Goal: Information Seeking & Learning: Learn about a topic

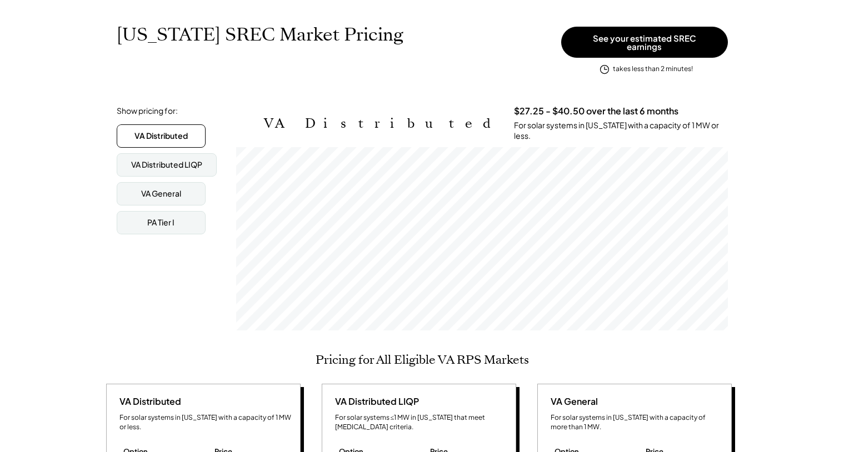
scroll to position [167, 0]
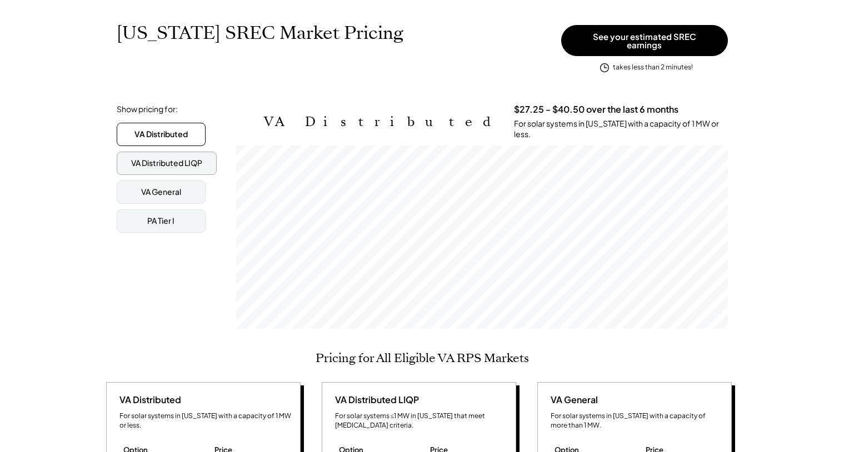
click at [181, 158] on div "VA Distributed LIQP" at bounding box center [166, 163] width 71 height 11
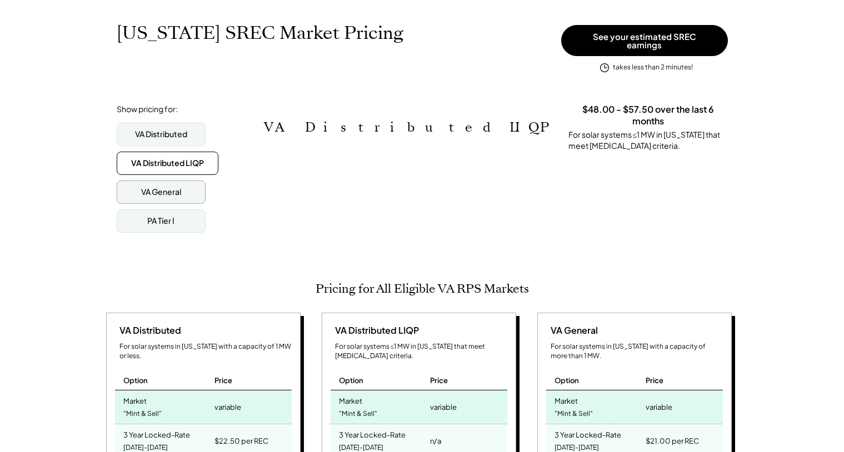
click at [163, 187] on div "VA General" at bounding box center [161, 192] width 40 height 11
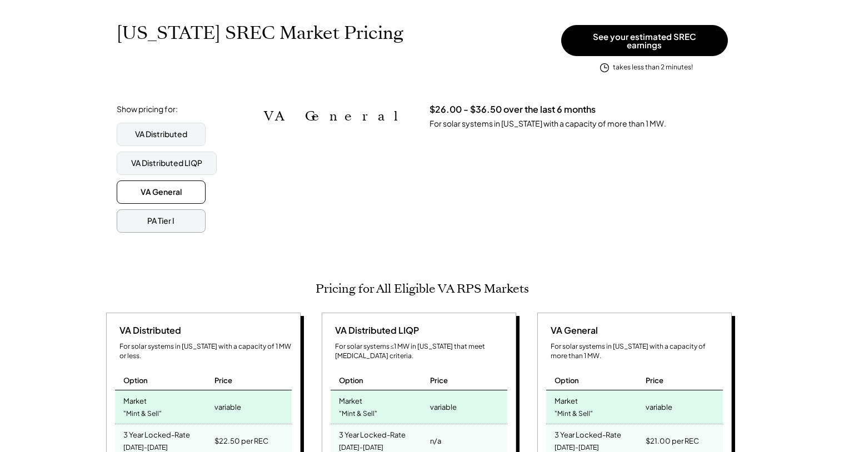
click at [138, 218] on div "PA Tier I" at bounding box center [161, 220] width 89 height 23
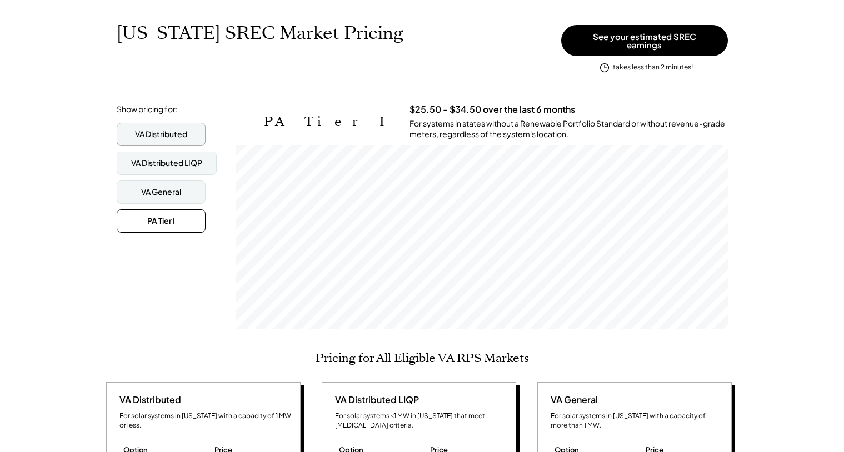
scroll to position [183, 492]
click at [142, 129] on div "VA Distributed" at bounding box center [161, 134] width 52 height 11
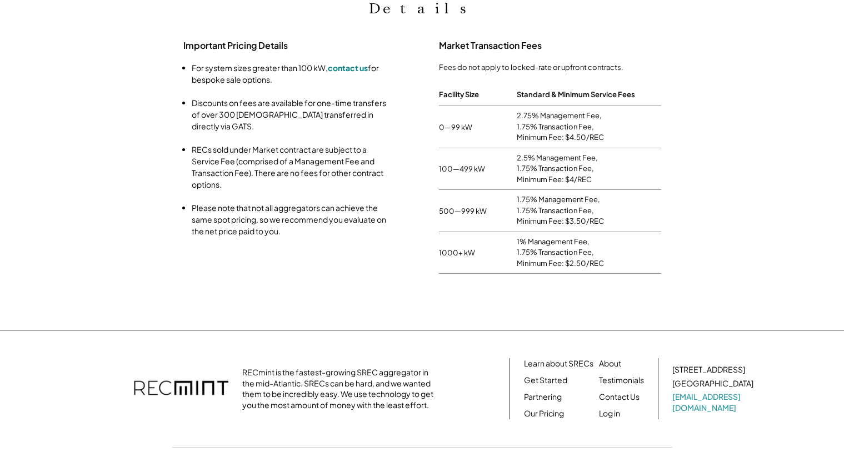
scroll to position [0, 0]
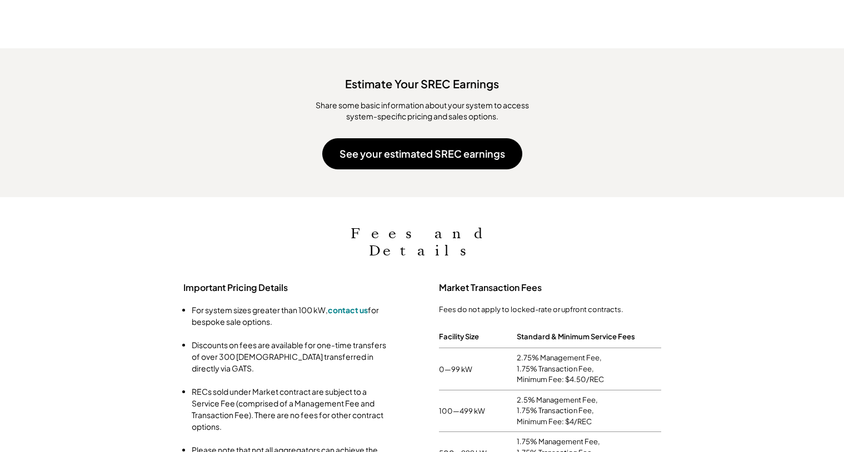
scroll to position [1111, 0]
